Goal: Navigation & Orientation: Find specific page/section

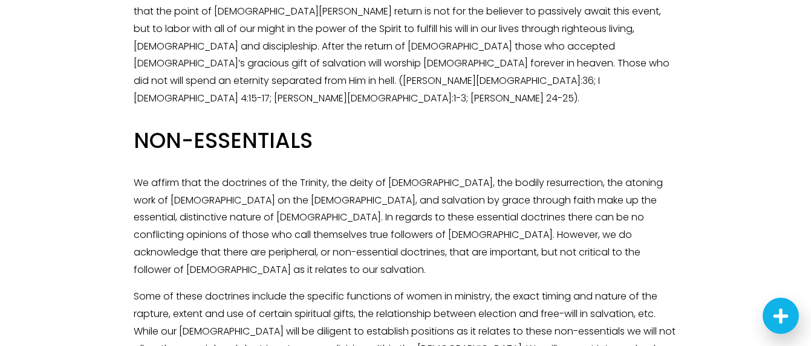
scroll to position [1926, 0]
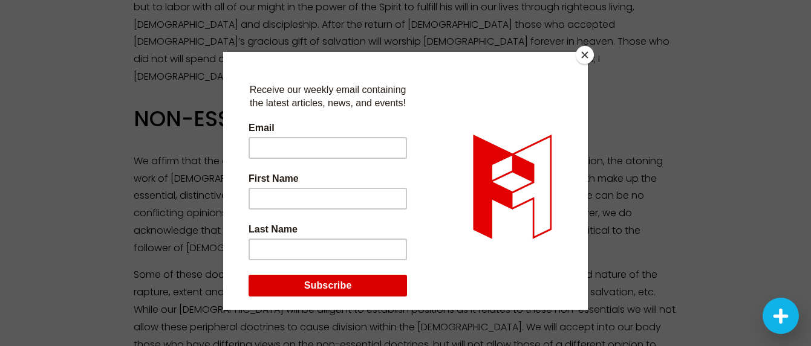
click at [584, 54] on button "Close" at bounding box center [585, 55] width 18 height 18
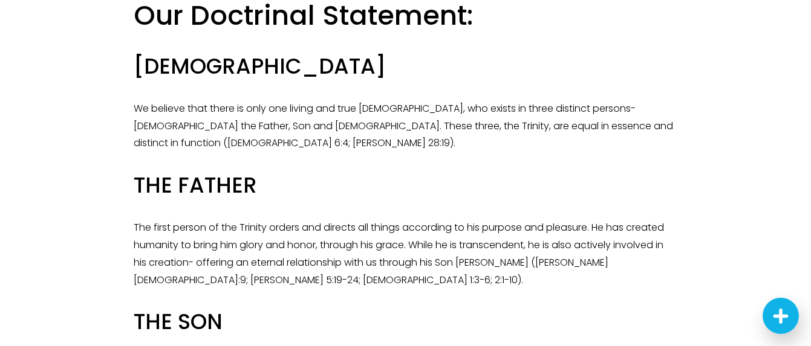
scroll to position [0, 0]
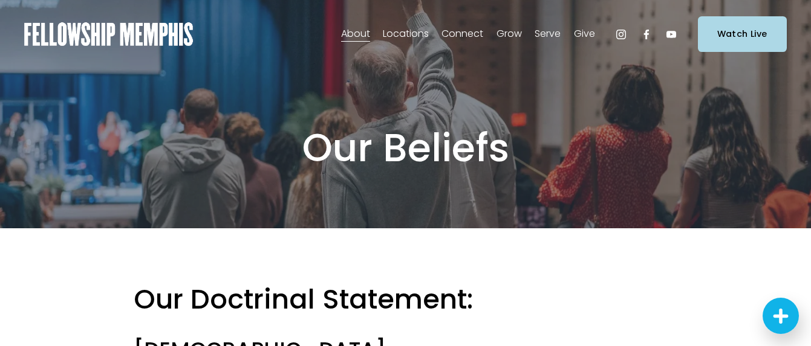
click at [0, 0] on span "In-Person" at bounding box center [0, 0] width 0 height 0
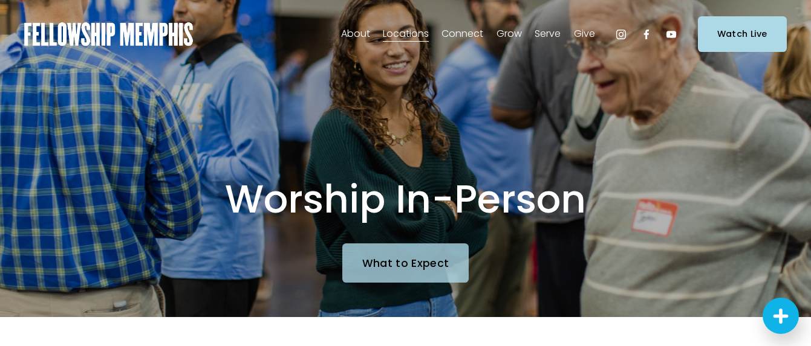
click at [411, 268] on link "What to Expect" at bounding box center [405, 263] width 126 height 39
click at [416, 261] on link "What to Expect" at bounding box center [405, 263] width 126 height 39
